Goal: Information Seeking & Learning: Find specific page/section

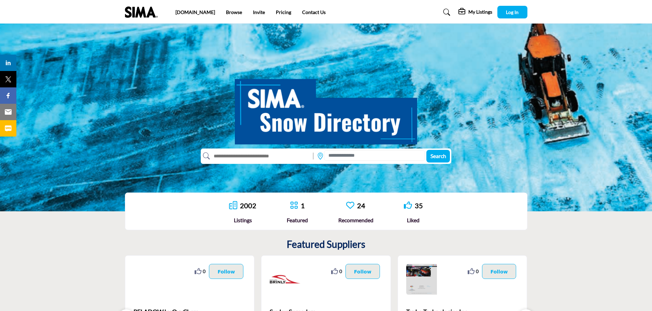
click at [280, 156] on input "text" at bounding box center [260, 155] width 100 height 11
type input "***"
click at [426, 150] on button "Search" at bounding box center [438, 156] width 24 height 13
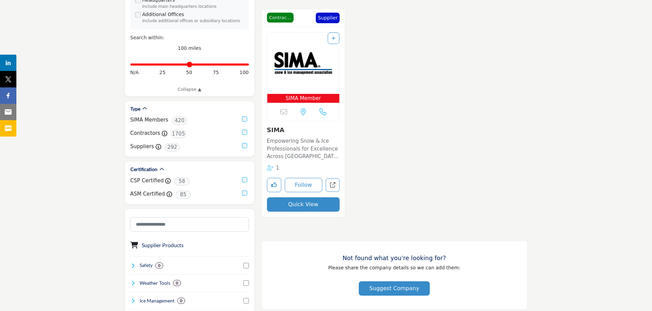
scroll to position [171, 0]
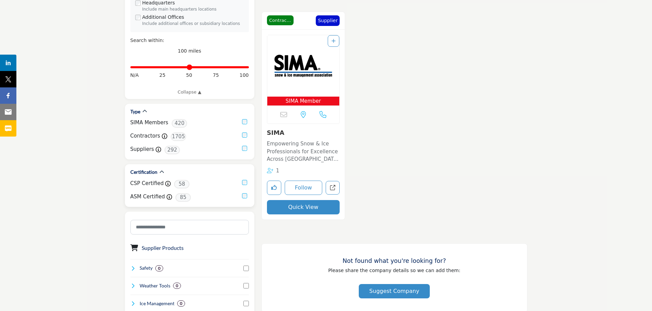
click at [153, 183] on label "CSP Certified" at bounding box center [146, 183] width 33 height 8
click at [177, 185] on span "58" at bounding box center [181, 184] width 15 height 9
drag, startPoint x: 162, startPoint y: 186, endPoint x: 530, endPoint y: 175, distance: 368.3
click at [165, 186] on icon at bounding box center [167, 183] width 5 height 5
click at [602, 178] on section "Distance Filter" at bounding box center [326, 263] width 652 height 702
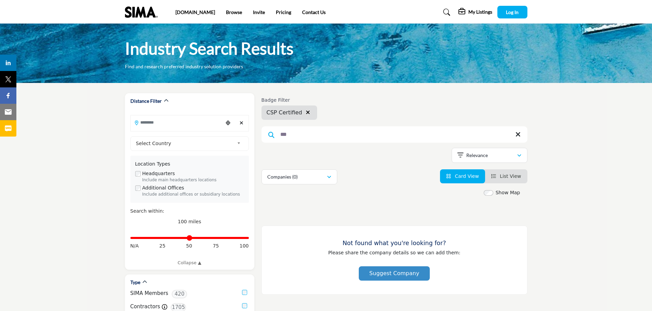
click at [194, 11] on ul "[DOMAIN_NAME] Browse Invite Pricing Contact Us" at bounding box center [250, 13] width 150 height 8
click at [185, 10] on link "[DOMAIN_NAME]" at bounding box center [195, 12] width 40 height 6
